Goal: Task Accomplishment & Management: Manage account settings

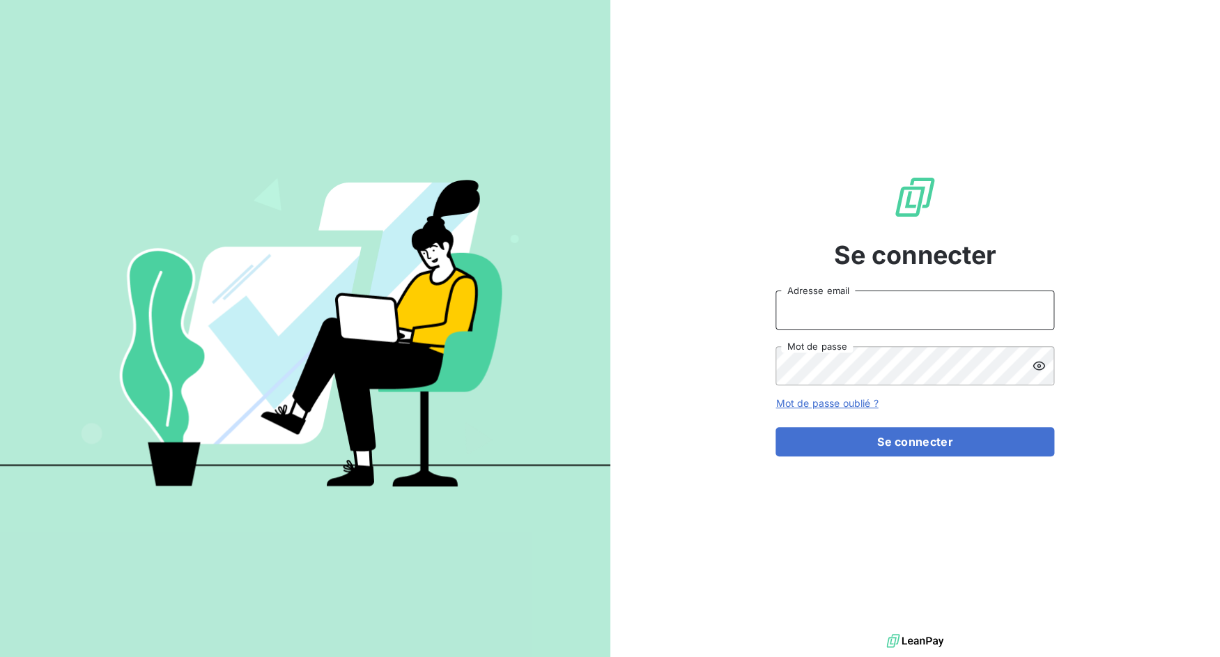
click at [891, 300] on input "Adresse email" at bounding box center [915, 310] width 279 height 39
type input "affectr"
drag, startPoint x: 826, startPoint y: 309, endPoint x: 895, endPoint y: 313, distance: 69.1
click at [895, 313] on input "admin@3dcelo" at bounding box center [915, 310] width 279 height 39
type input "admin@affective"
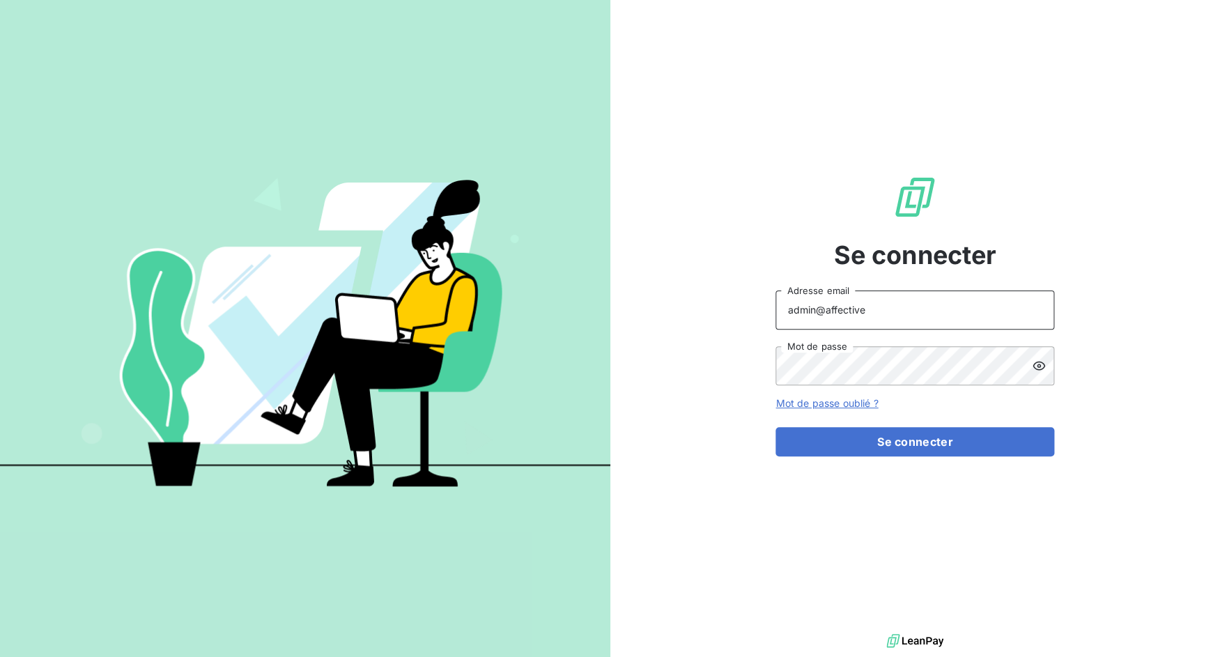
click at [776, 427] on button "Se connecter" at bounding box center [915, 441] width 279 height 29
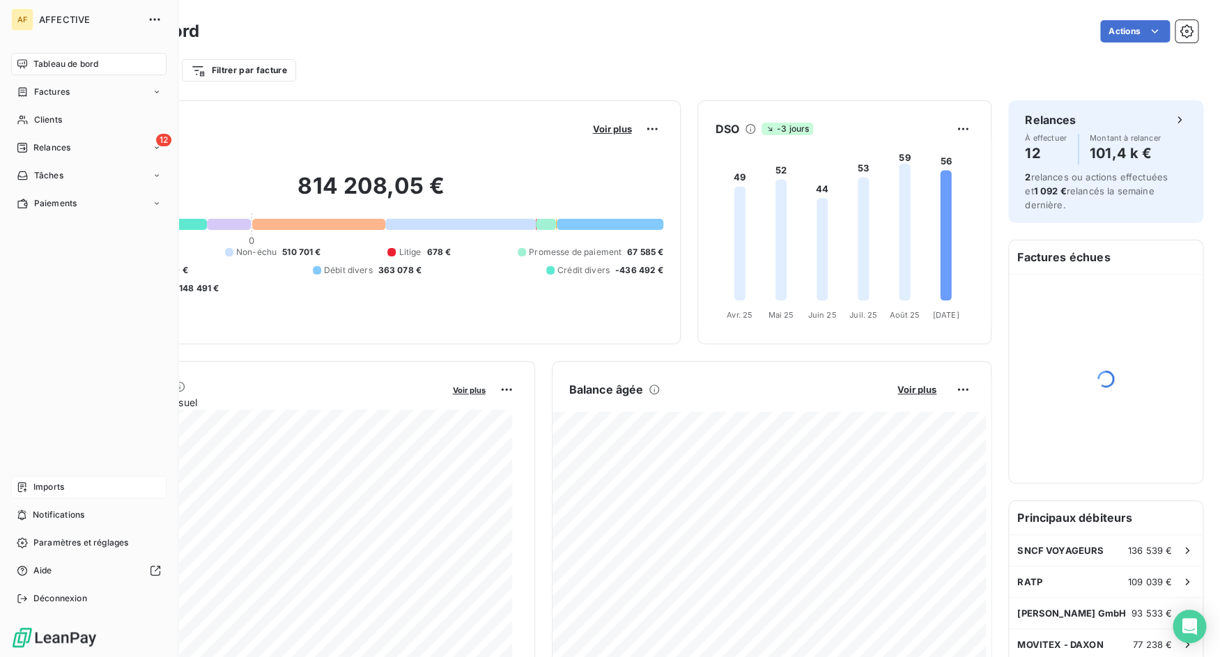
click at [26, 487] on icon at bounding box center [22, 487] width 11 height 11
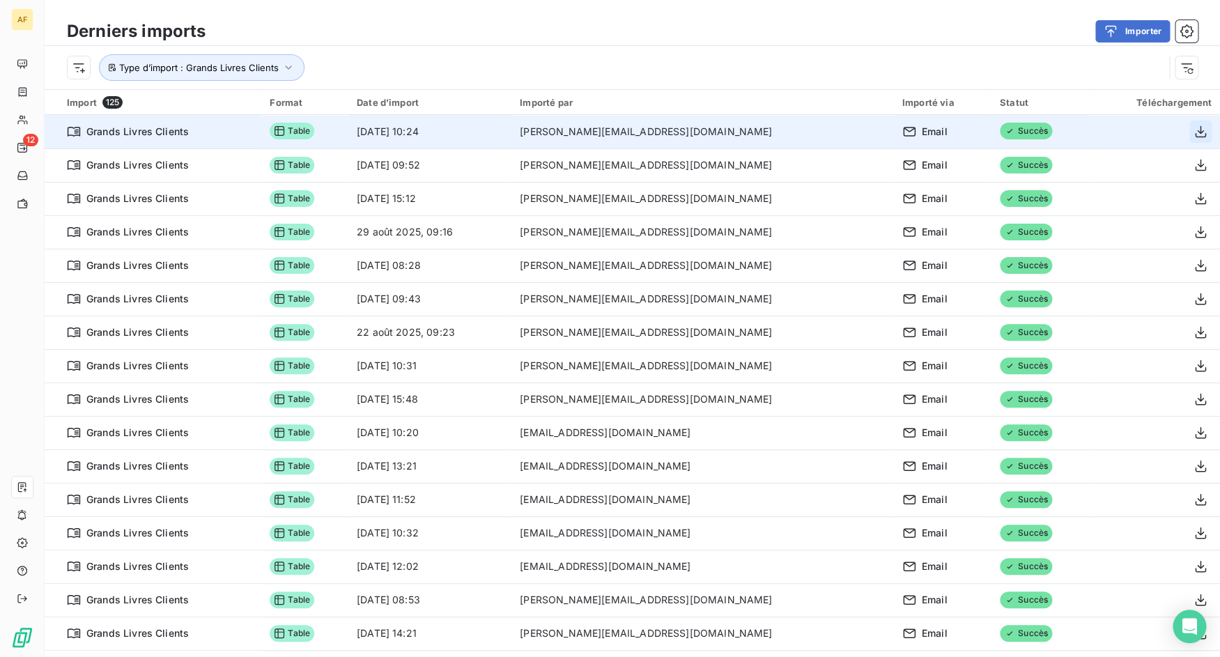
click at [1190, 139] on button "button" at bounding box center [1201, 132] width 22 height 22
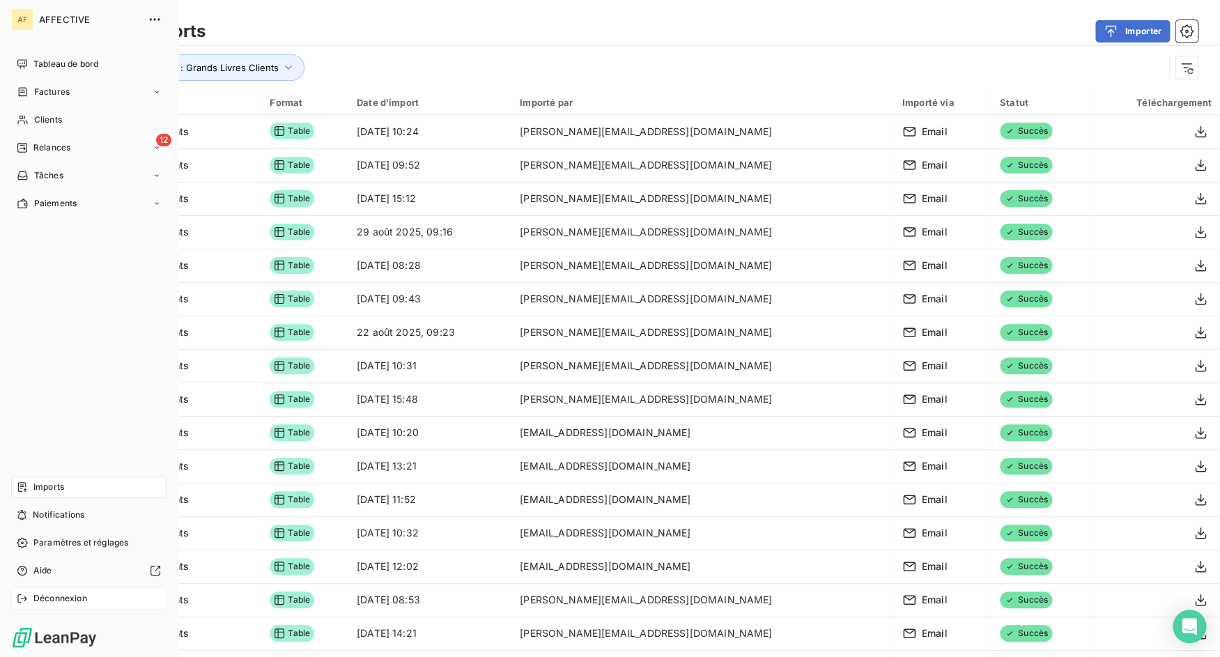
click at [68, 603] on span "Déconnexion" at bounding box center [60, 598] width 54 height 13
